Goal: Find specific page/section

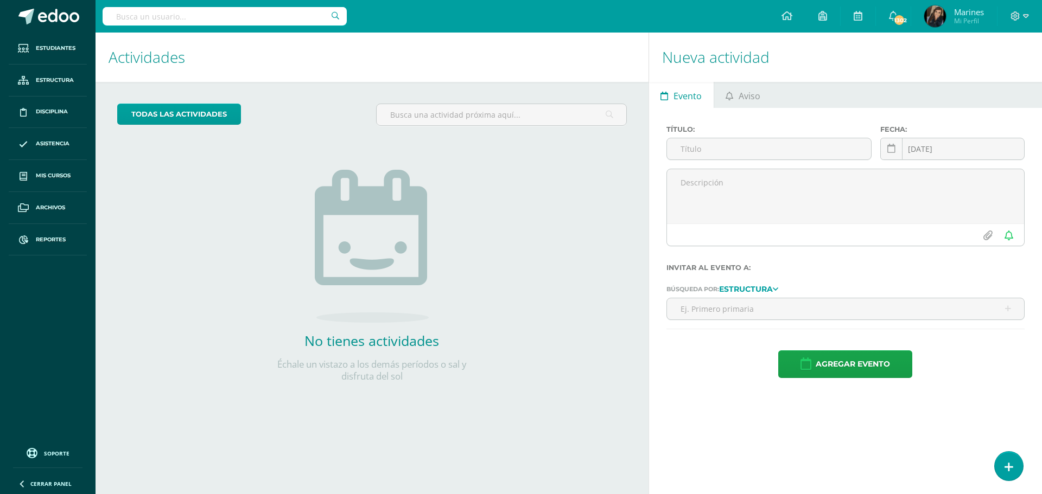
click at [249, 17] on input "text" at bounding box center [225, 16] width 244 height 18
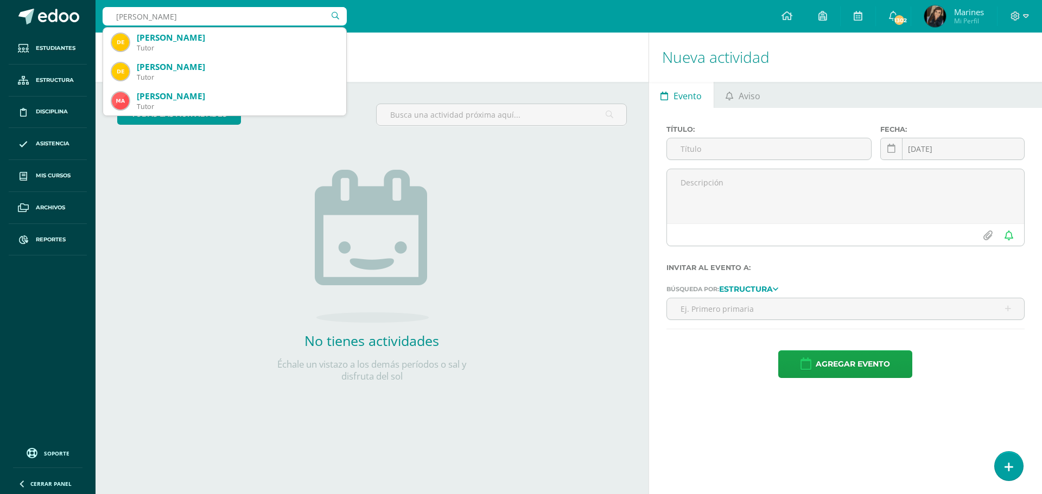
type input "[PERSON_NAME]"
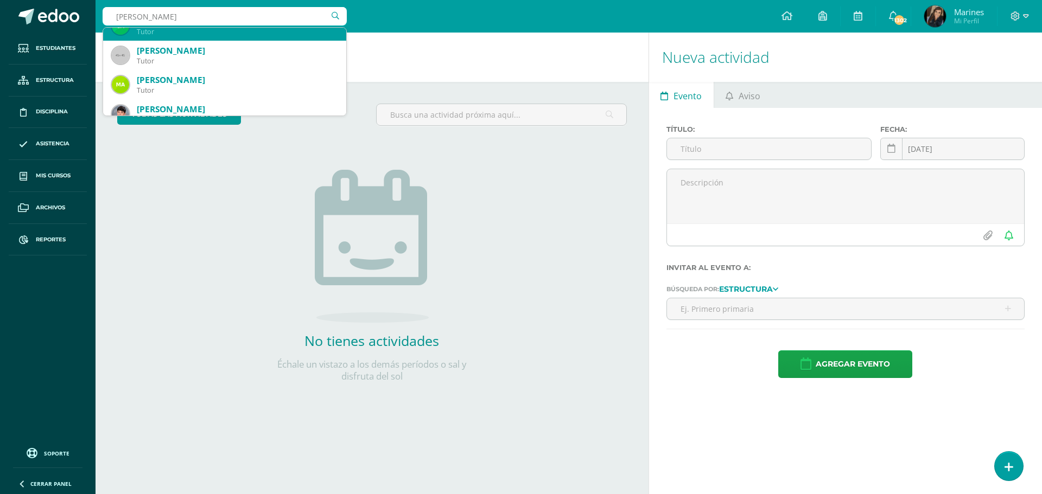
scroll to position [176, 0]
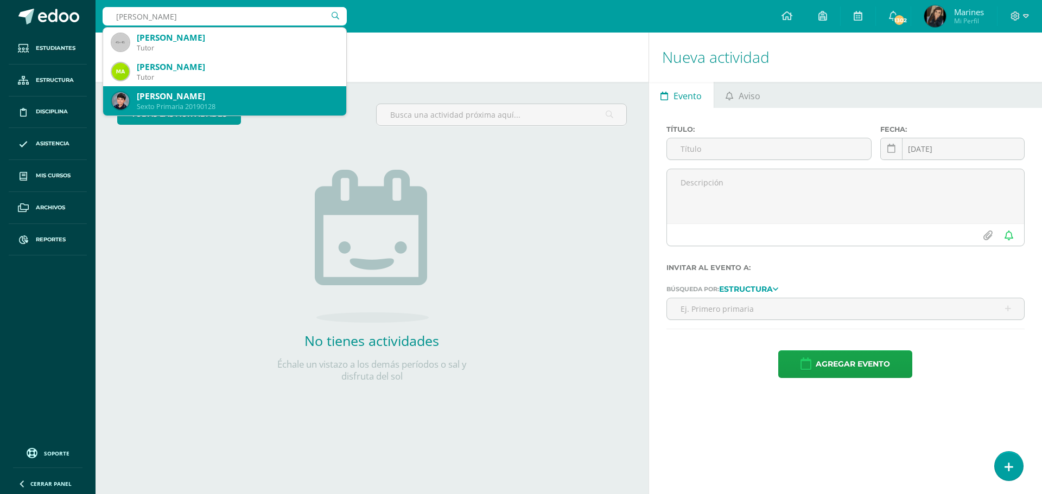
click at [225, 99] on div "[PERSON_NAME]" at bounding box center [237, 96] width 201 height 11
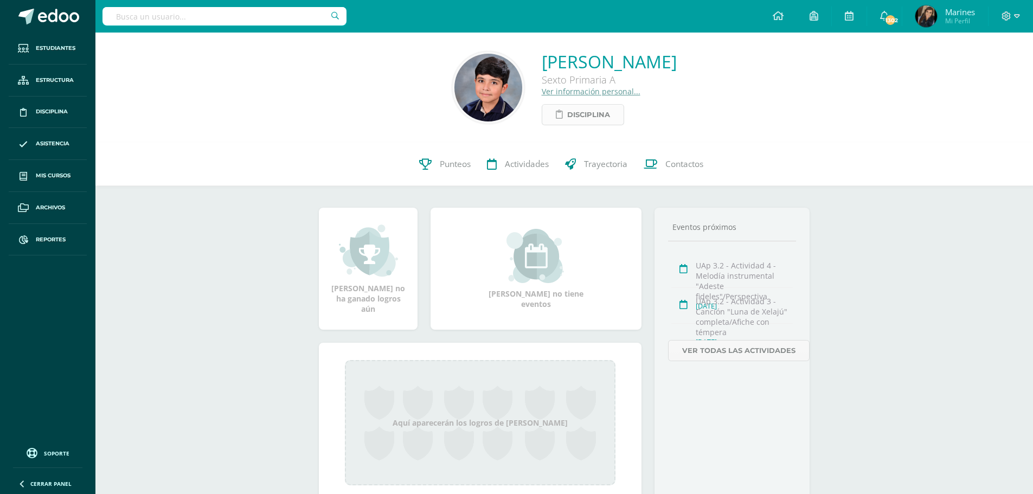
click at [567, 121] on span "Disciplina" at bounding box center [588, 115] width 43 height 20
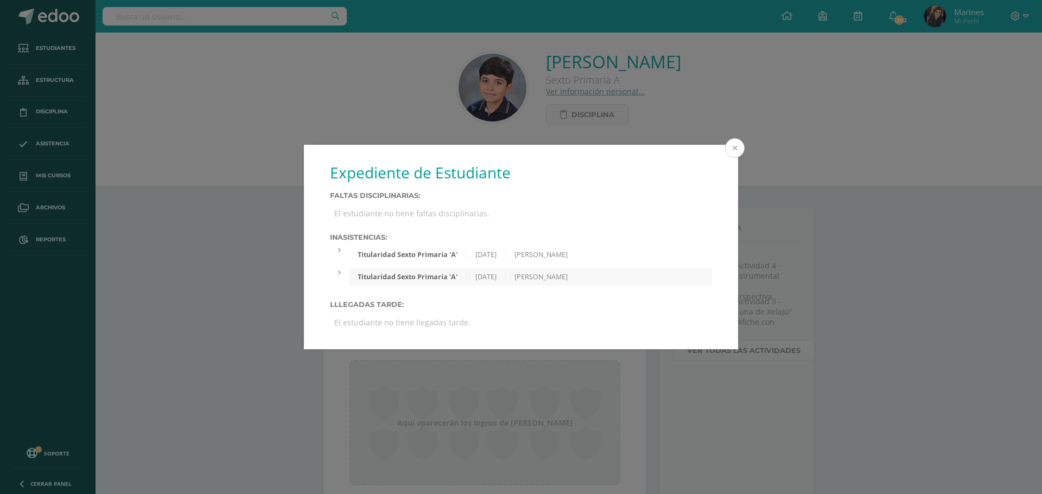
click at [732, 153] on button at bounding box center [735, 148] width 20 height 20
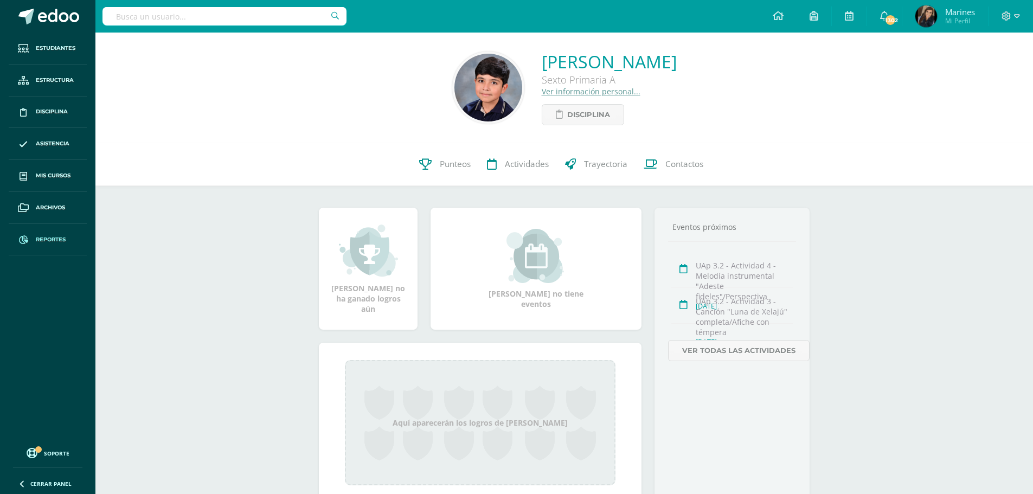
click at [35, 230] on link "Reportes" at bounding box center [48, 240] width 78 height 32
